Goal: Task Accomplishment & Management: Use online tool/utility

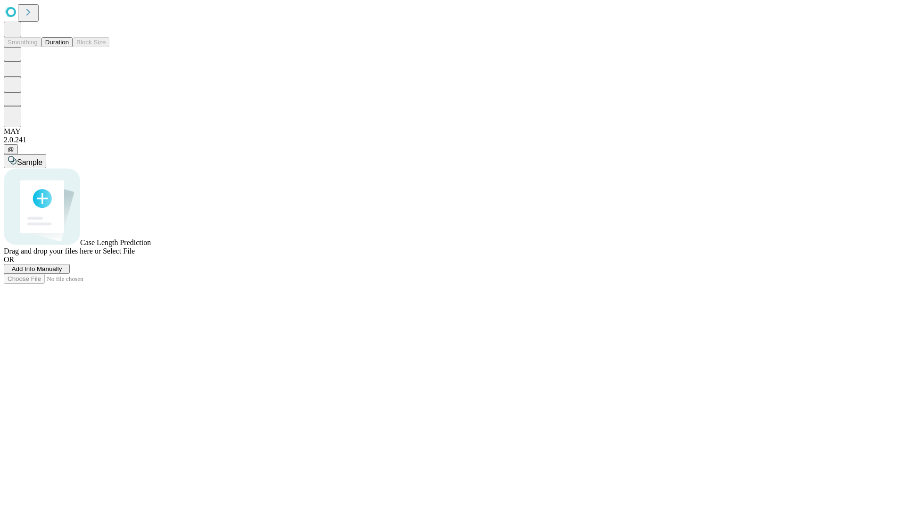
click at [69, 47] on button "Duration" at bounding box center [56, 42] width 31 height 10
click at [62, 273] on span "Add Info Manually" at bounding box center [37, 268] width 50 height 7
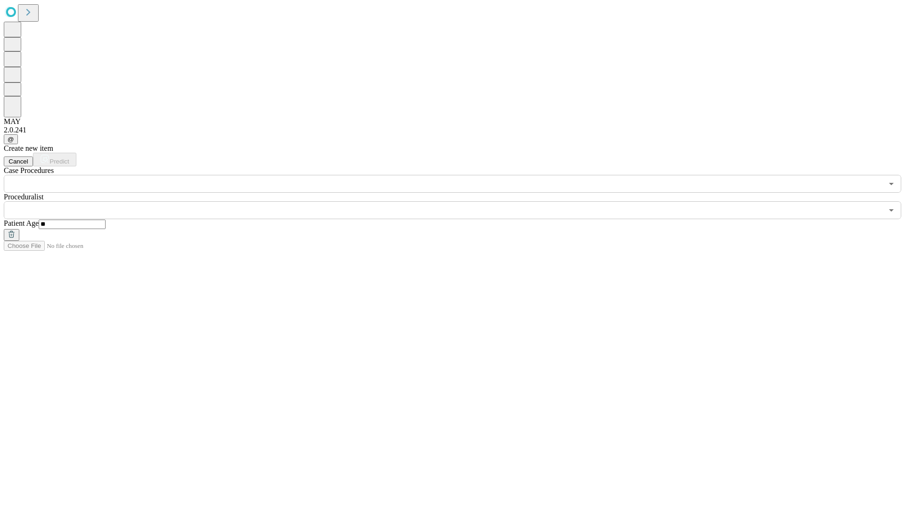
type input "**"
click at [459, 201] on input "text" at bounding box center [443, 210] width 879 height 18
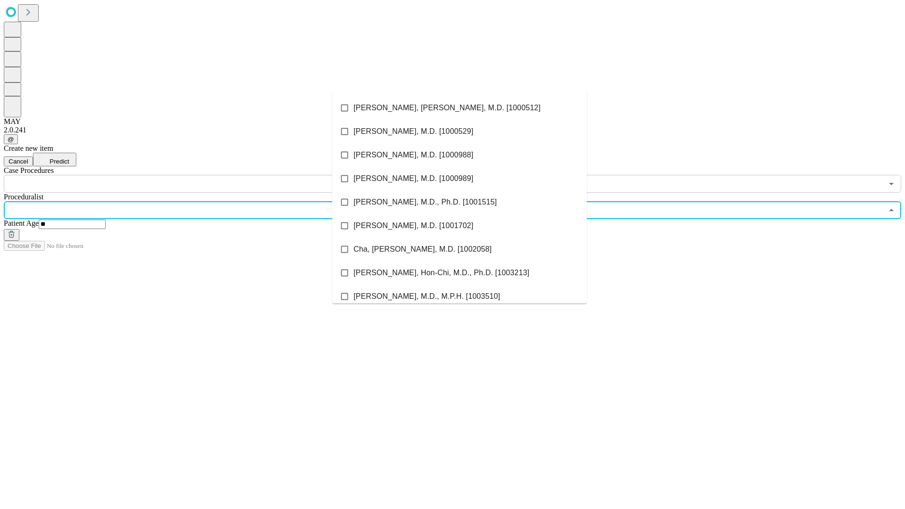
click at [460, 108] on li "[PERSON_NAME], [PERSON_NAME], M.D. [1000512]" at bounding box center [459, 108] width 255 height 24
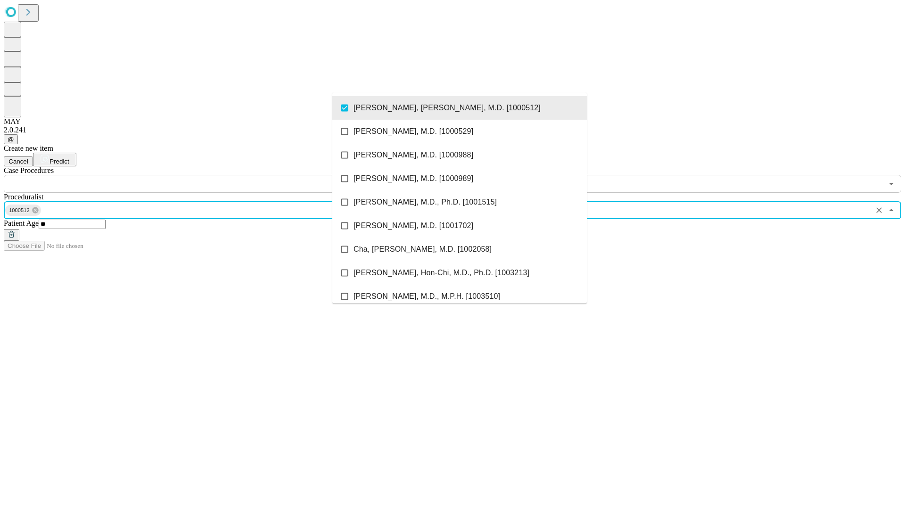
click at [198, 175] on input "text" at bounding box center [443, 184] width 879 height 18
